Goal: Information Seeking & Learning: Learn about a topic

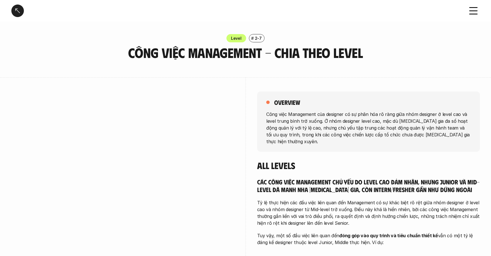
scroll to position [1115, 0]
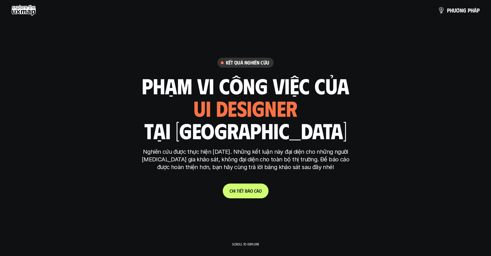
scroll to position [1049, 0]
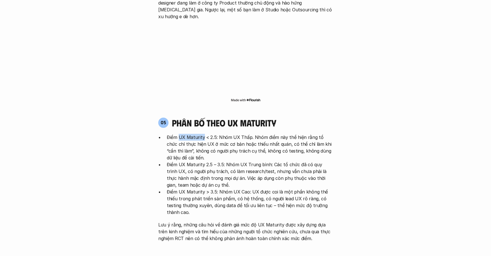
drag, startPoint x: 203, startPoint y: 103, endPoint x: 179, endPoint y: 103, distance: 24.7
click at [179, 134] on p "Điểm UX Maturity < 2.5: Nhóm UX Thấp. Nhóm điểm này thể hiện rằng tổ chức chỉ t…" at bounding box center [250, 147] width 166 height 27
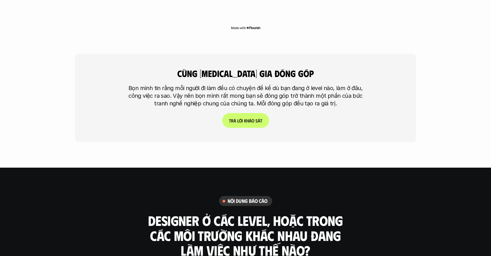
scroll to position [1528, 0]
